Goal: Information Seeking & Learning: Learn about a topic

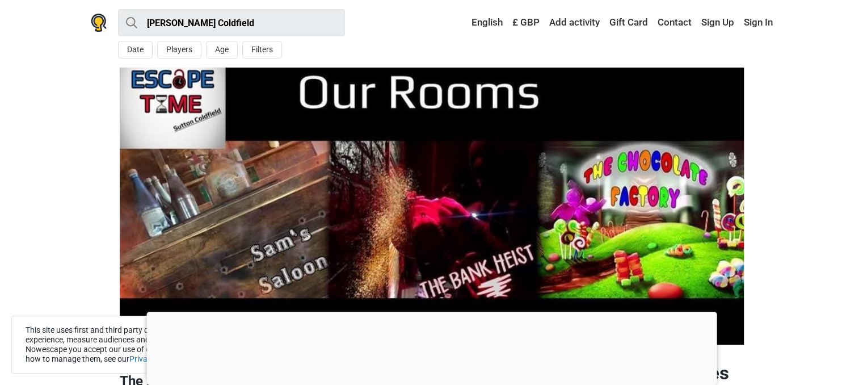
click at [792, 332] on section at bounding box center [431, 205] width 863 height 277
click at [480, 25] on link "English" at bounding box center [483, 22] width 45 height 20
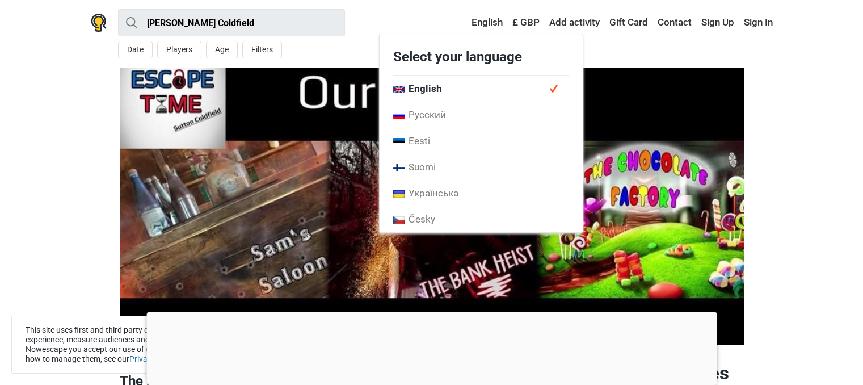
click at [411, 87] on span "English" at bounding box center [417, 88] width 49 height 12
click at [212, 210] on img at bounding box center [432, 205] width 624 height 277
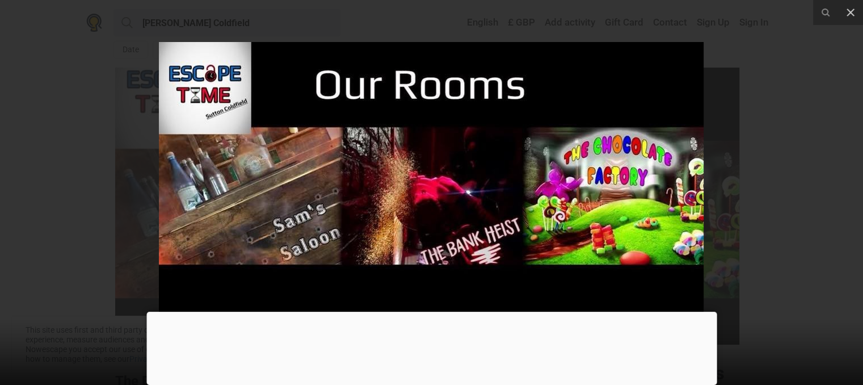
click at [429, 311] on div at bounding box center [431, 311] width 570 height 0
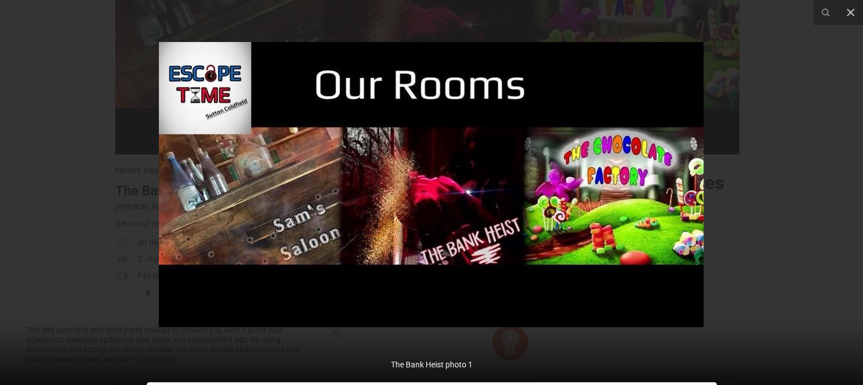
scroll to position [263, 0]
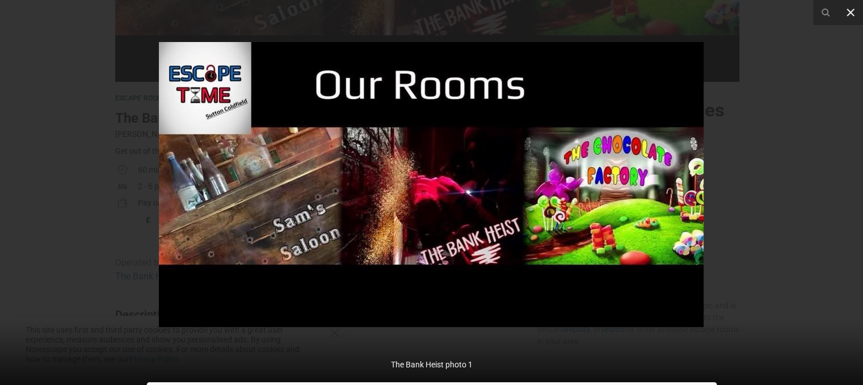
click at [846, 10] on icon at bounding box center [850, 13] width 14 height 14
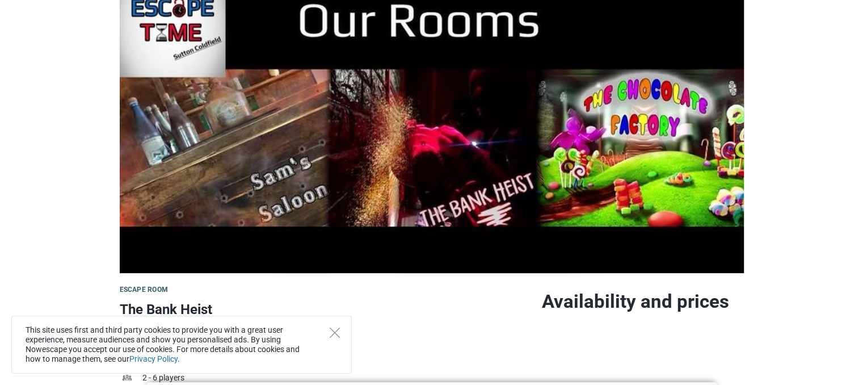
scroll to position [74, 0]
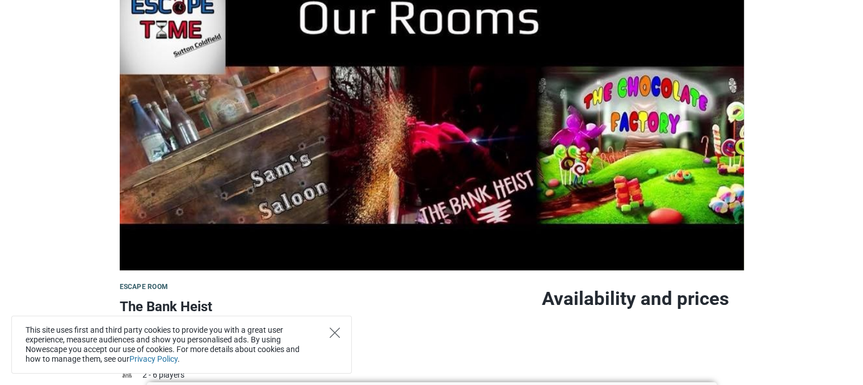
click at [333, 328] on icon "Close" at bounding box center [335, 332] width 10 height 10
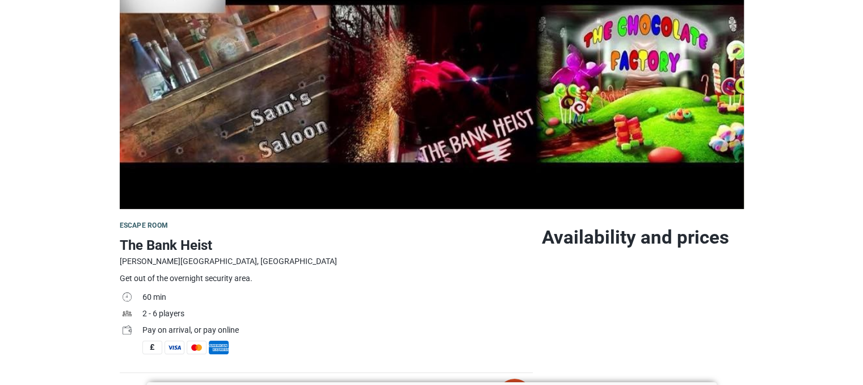
scroll to position [138, 0]
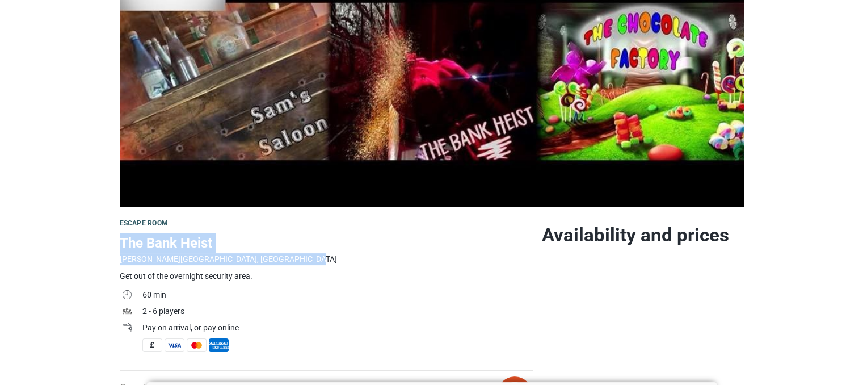
drag, startPoint x: 120, startPoint y: 239, endPoint x: 243, endPoint y: 259, distance: 124.7
copy div "The Bank Heist [PERSON_NAME] Coldfield, [GEOGRAPHIC_DATA]"
